Goal: Task Accomplishment & Management: Manage account settings

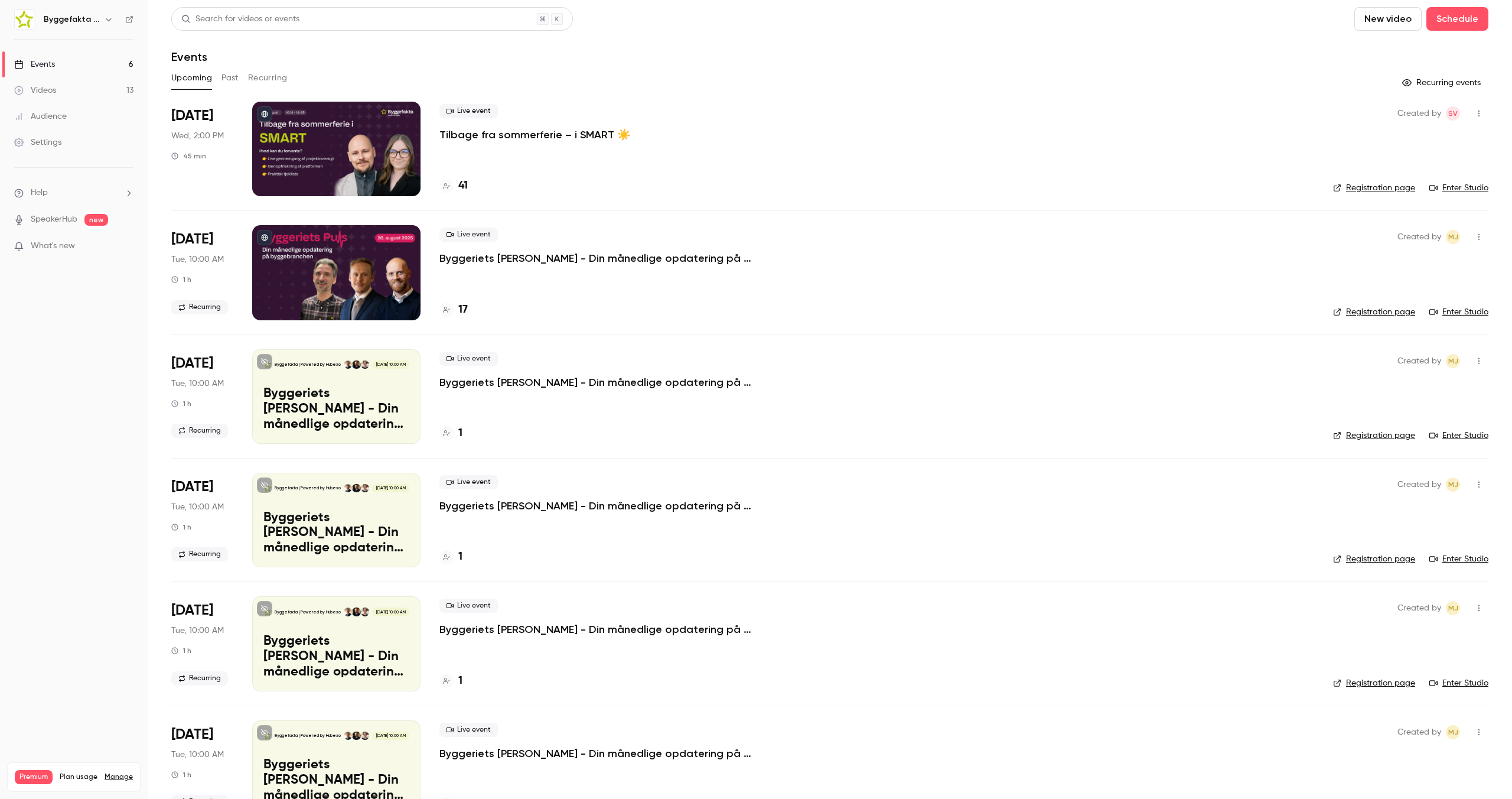
click at [481, 133] on p "Tilbage fra sommerferie – i SMART ☀️" at bounding box center [535, 135] width 191 height 15
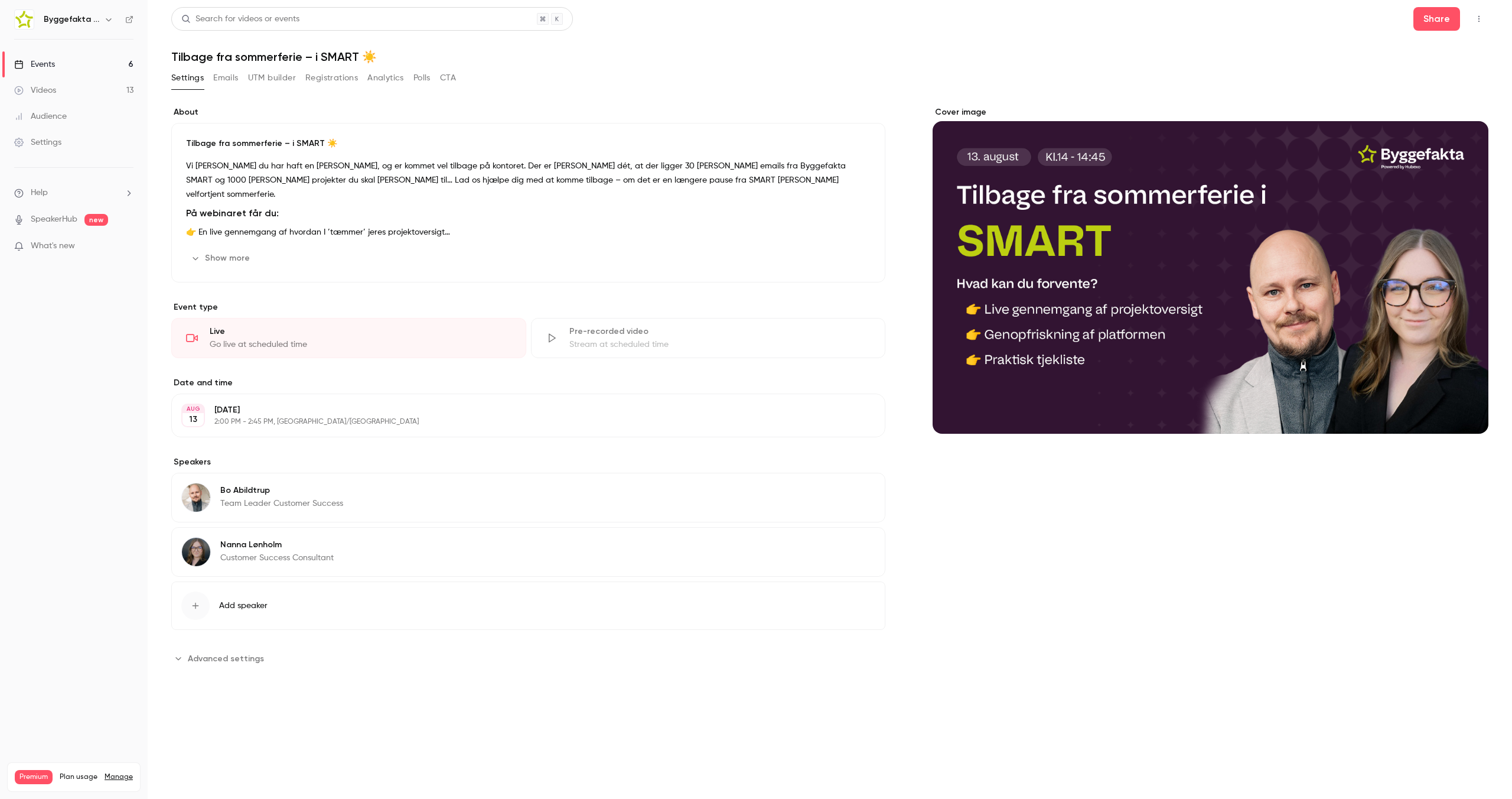
click at [336, 81] on button "Registrations" at bounding box center [332, 78] width 53 height 19
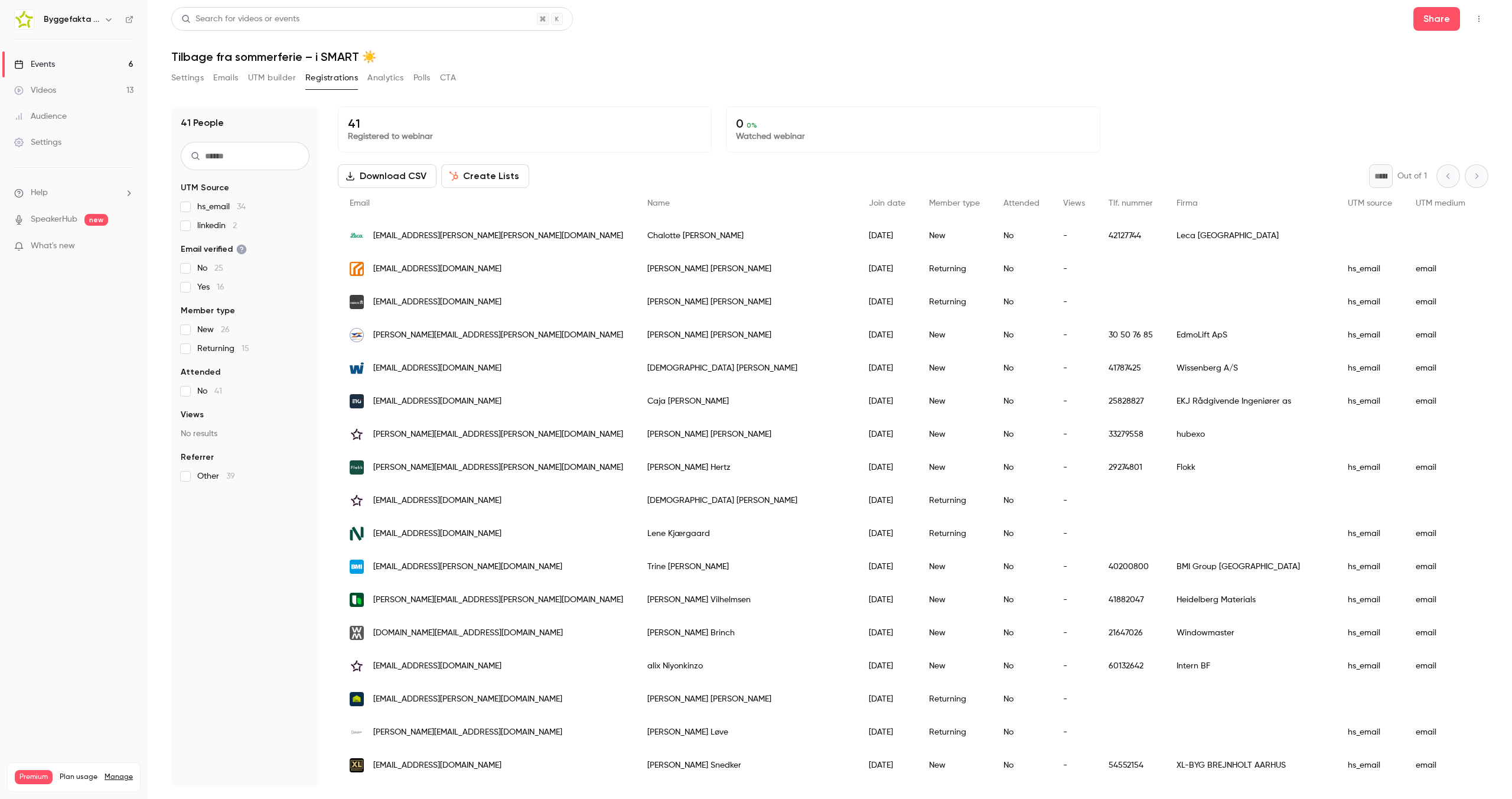
click at [186, 76] on button "Settings" at bounding box center [187, 78] width 33 height 19
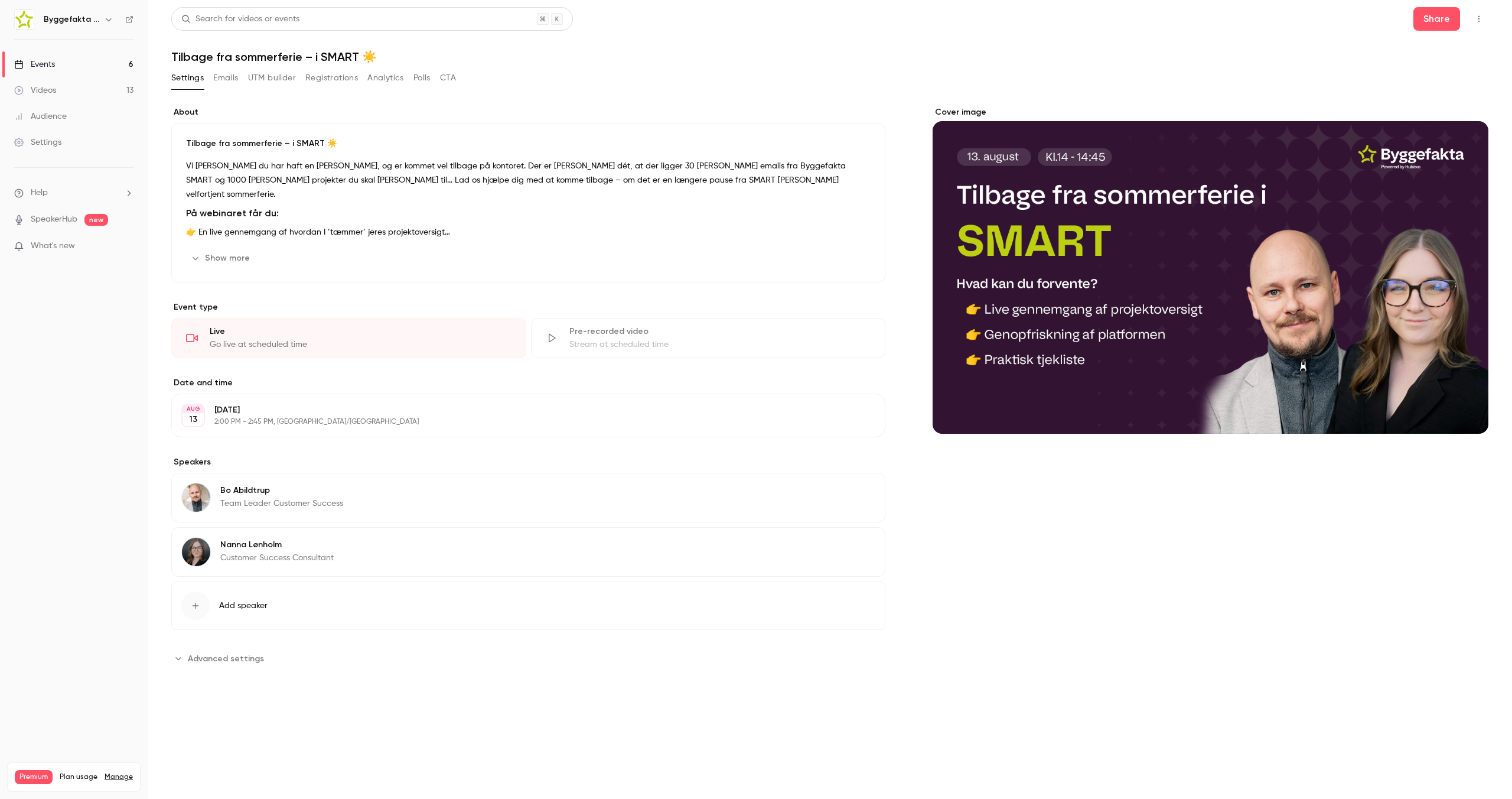
click at [316, 75] on button "Registrations" at bounding box center [332, 78] width 53 height 19
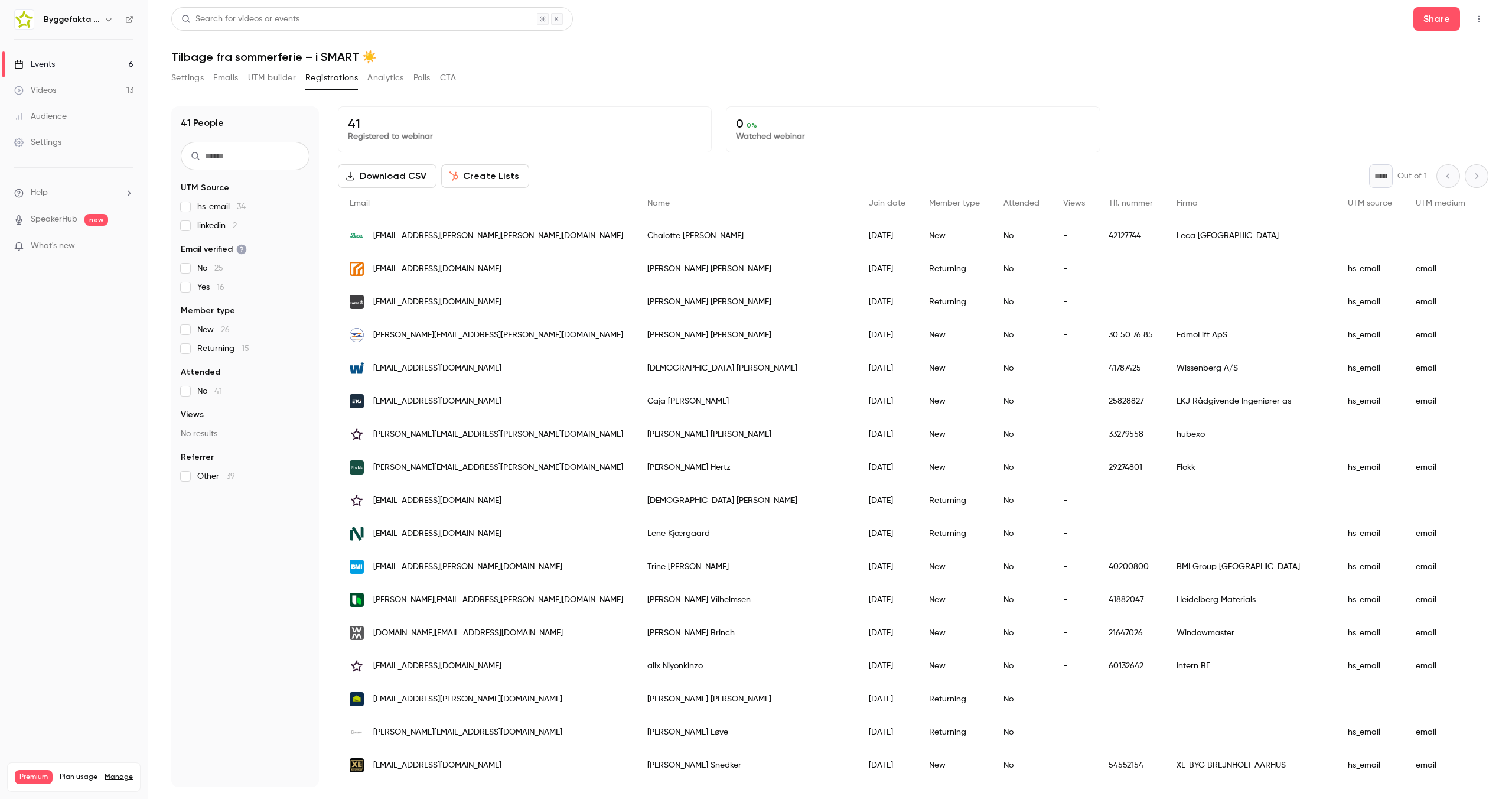
click at [1165, 234] on div "Leca [GEOGRAPHIC_DATA]" at bounding box center [1250, 236] width 171 height 33
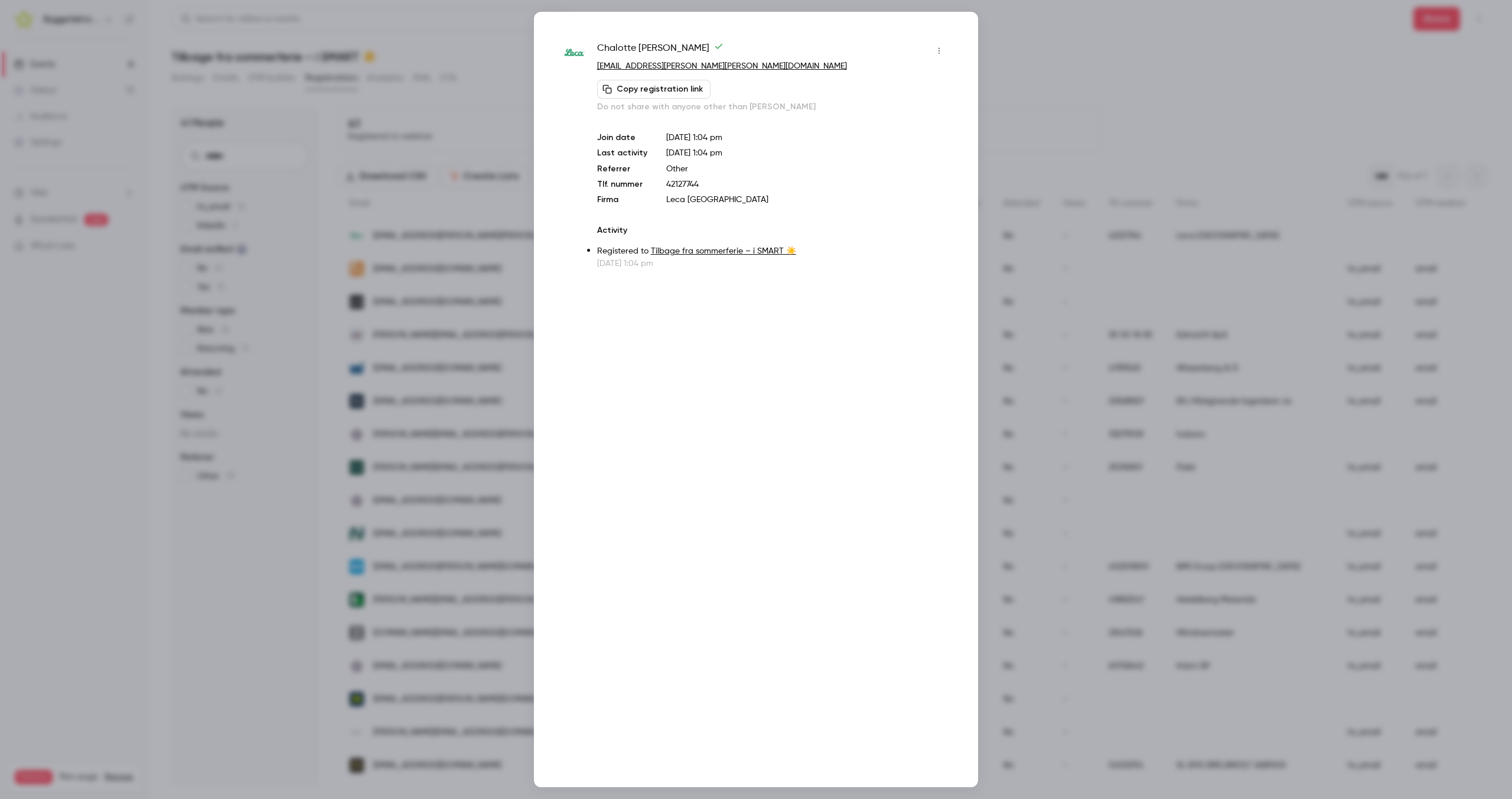
click at [428, 318] on div at bounding box center [756, 400] width 1512 height 799
